Goal: Information Seeking & Learning: Learn about a topic

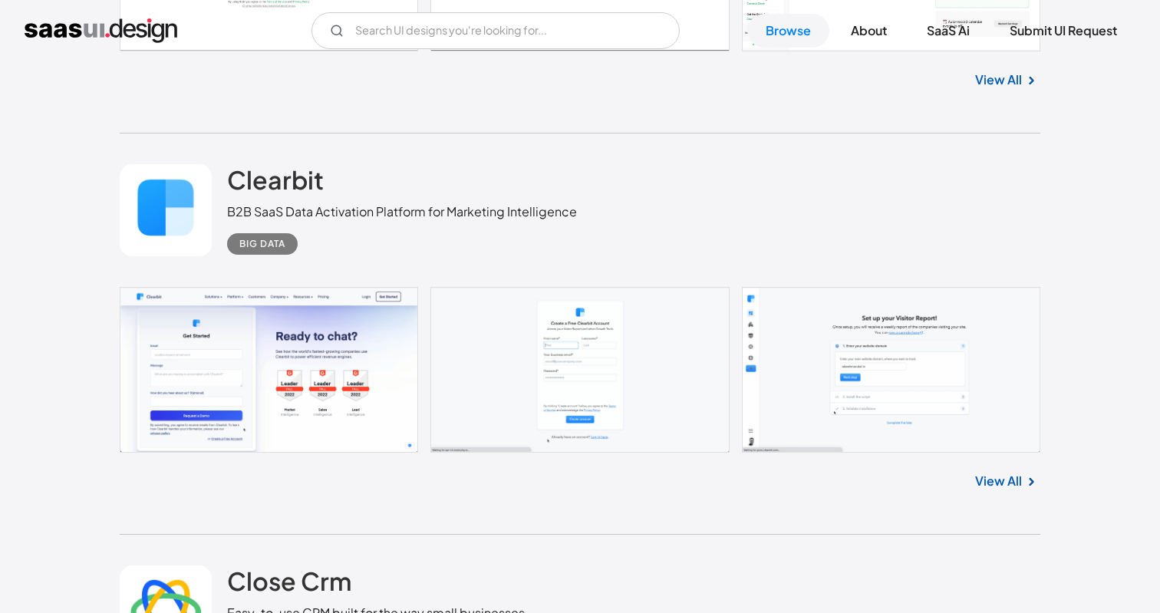
scroll to position [7655, 0]
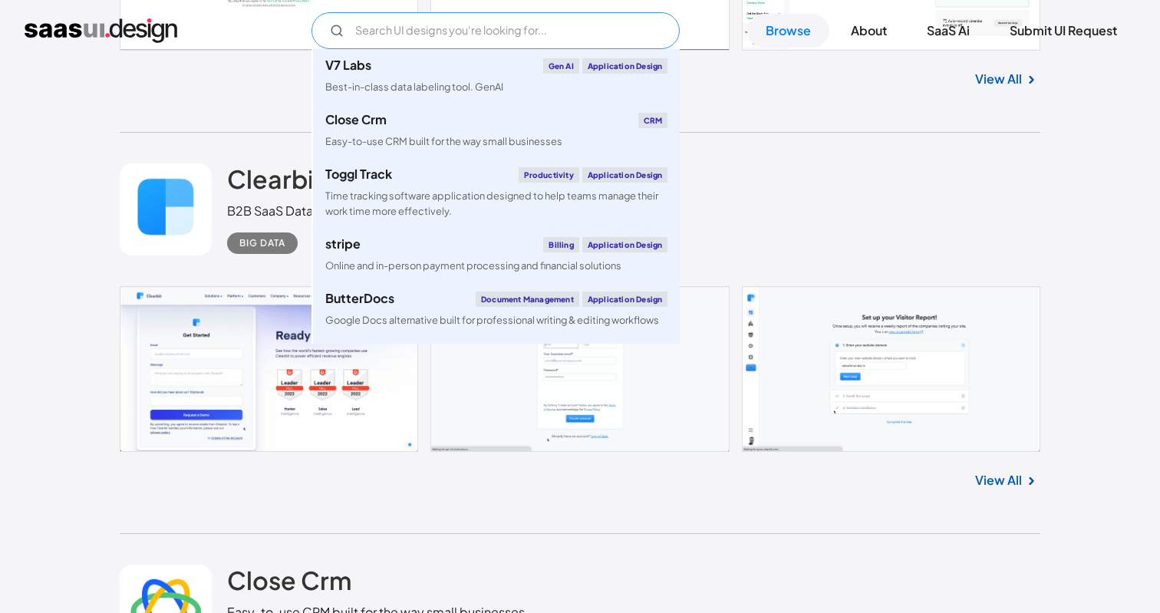
click at [416, 31] on input "Email Form" at bounding box center [496, 30] width 368 height 37
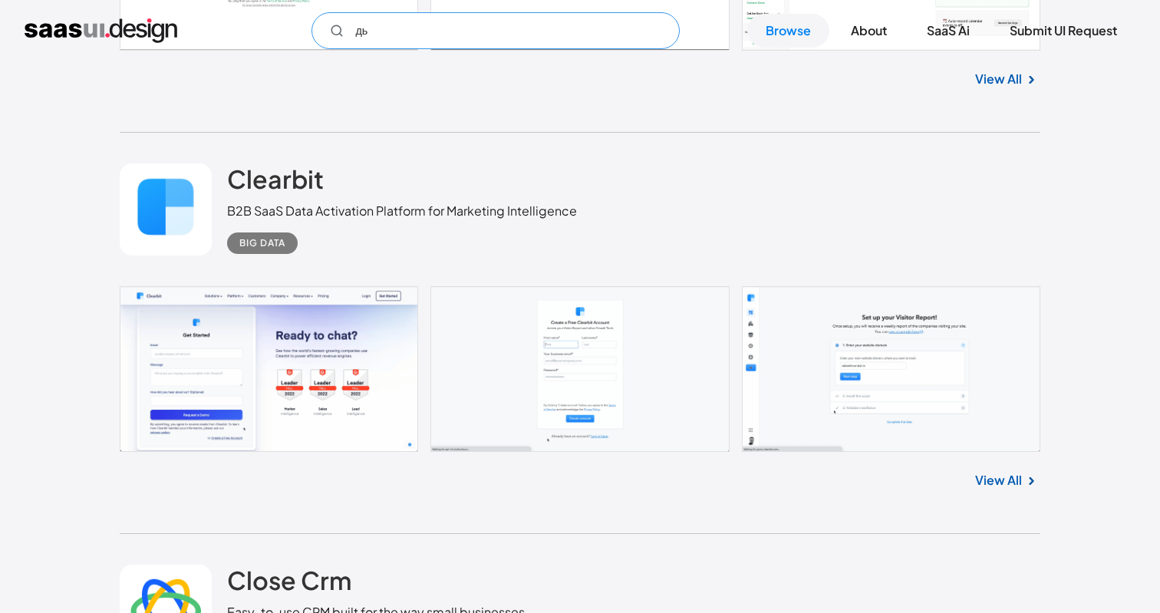
type input "д"
click at [322, 41] on input "lms" at bounding box center [496, 30] width 368 height 37
click at [338, 28] on circle "Email Form" at bounding box center [336, 29] width 9 height 9
type input "lms"
click at [1002, 77] on link "View All" at bounding box center [998, 79] width 47 height 18
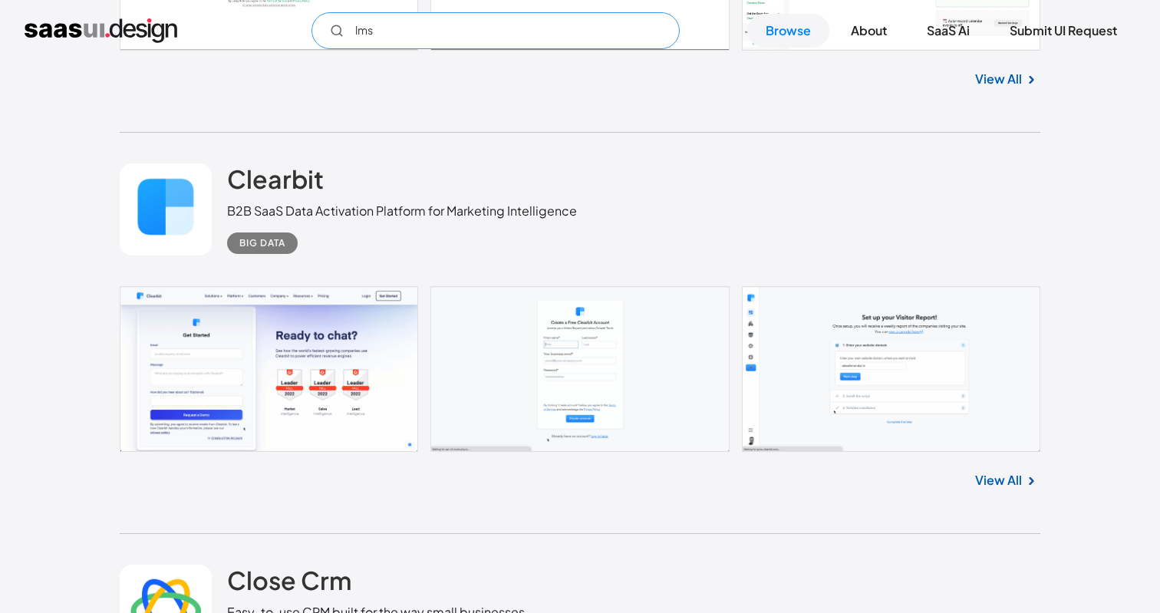
click at [367, 37] on input "lms" at bounding box center [496, 30] width 368 height 37
type input "e"
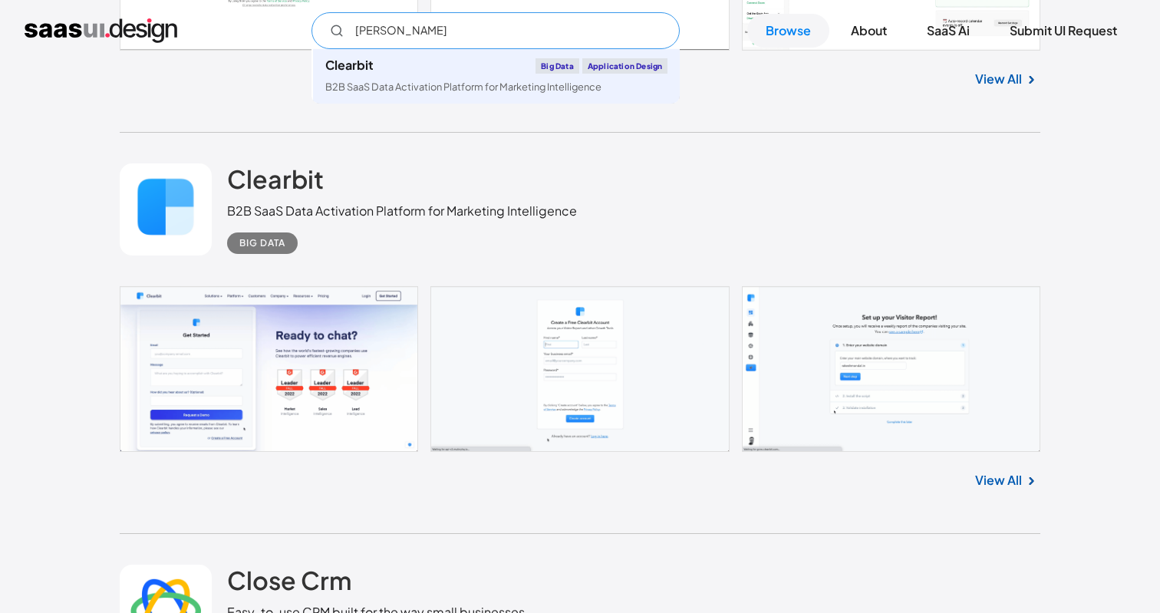
type input "lear"
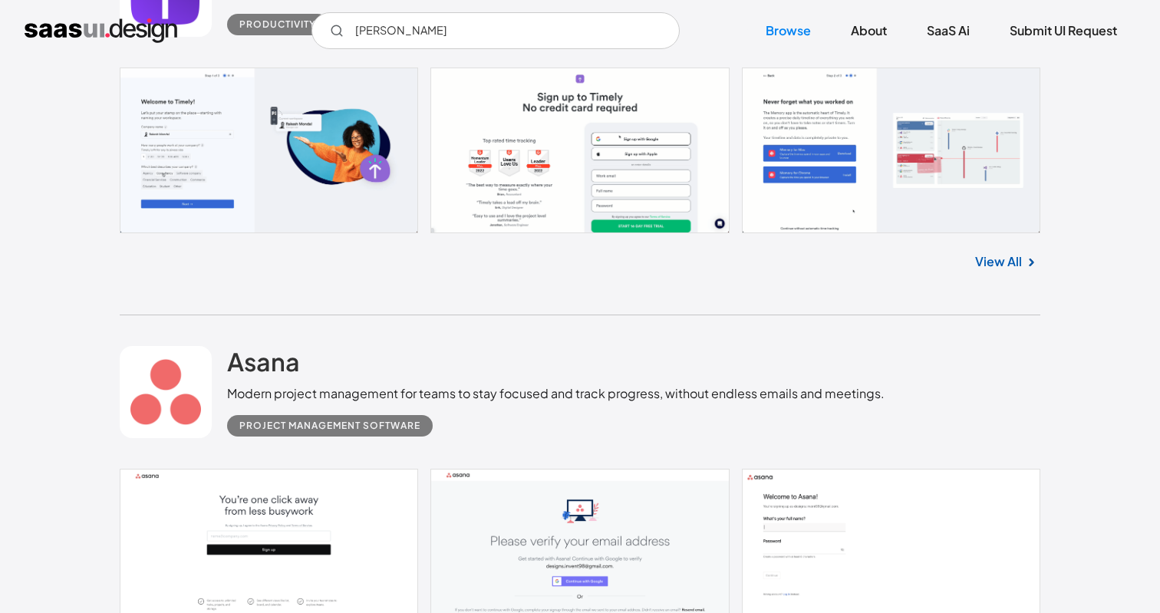
scroll to position [25088, 0]
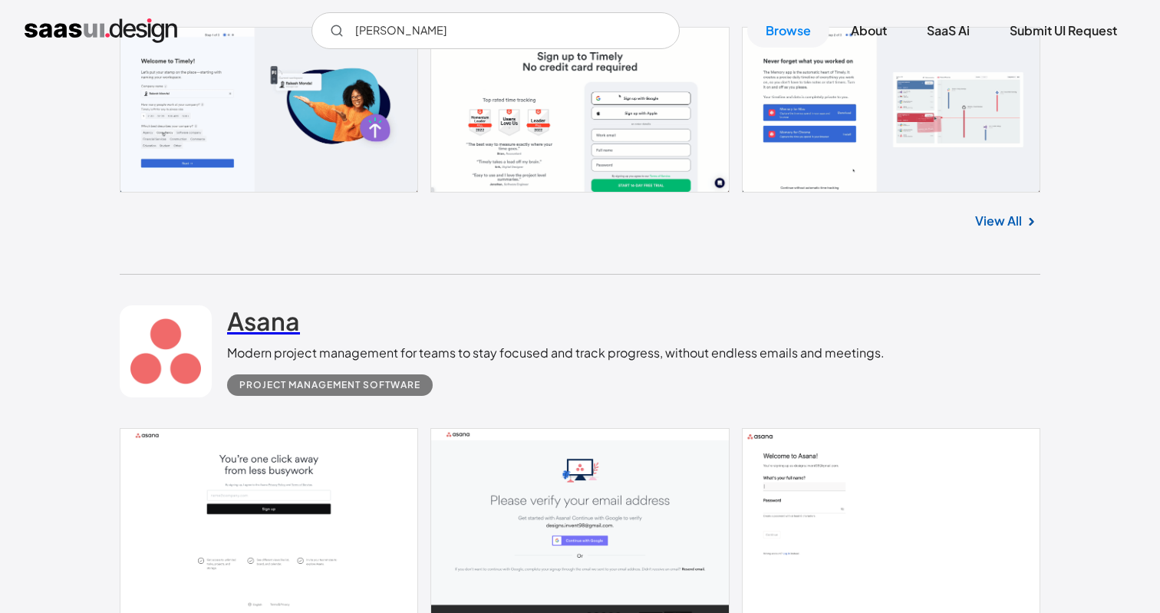
click at [245, 317] on h2 "Asana" at bounding box center [263, 320] width 73 height 31
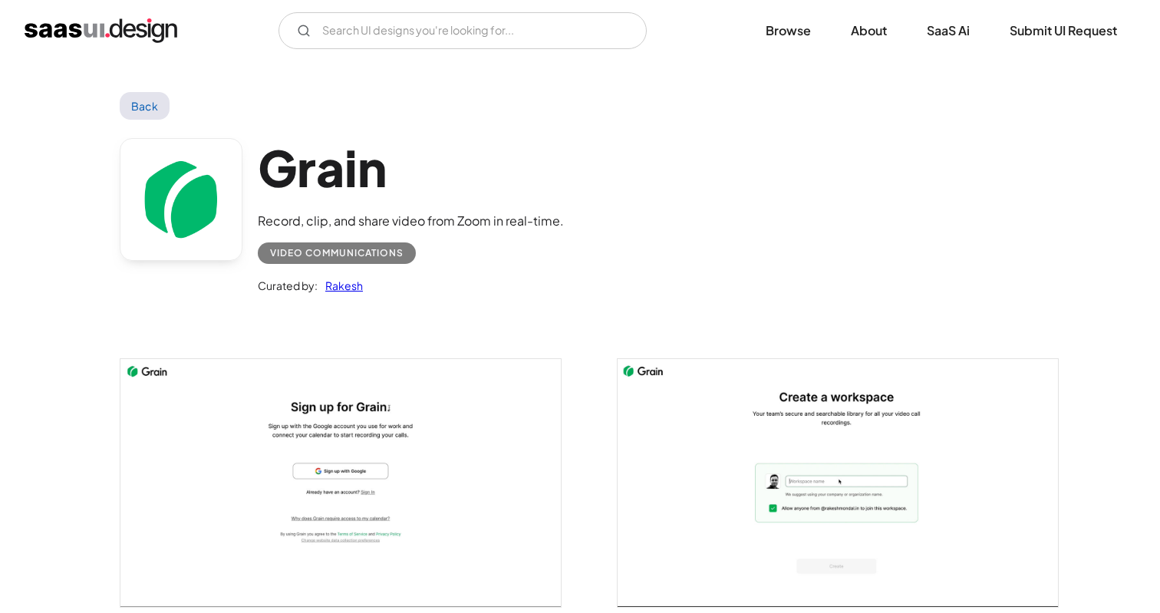
click at [143, 95] on link "Back" at bounding box center [145, 106] width 50 height 28
